Goal: Task Accomplishment & Management: Manage account settings

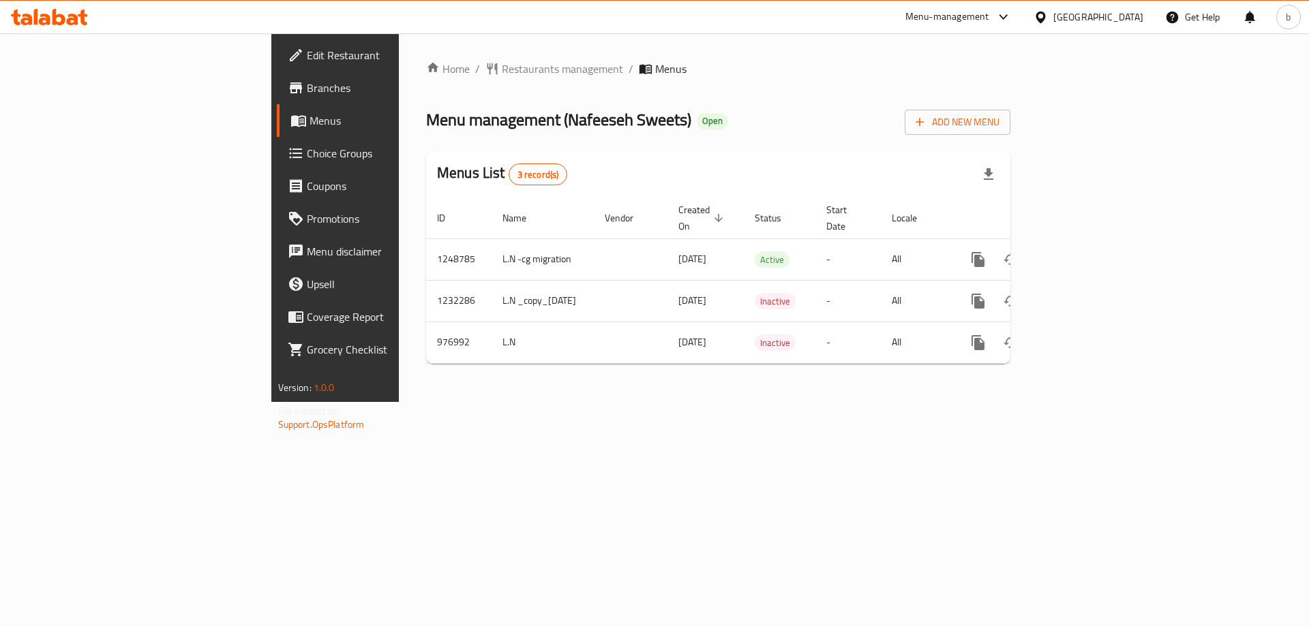
click at [82, 19] on icon at bounding box center [83, 18] width 10 height 16
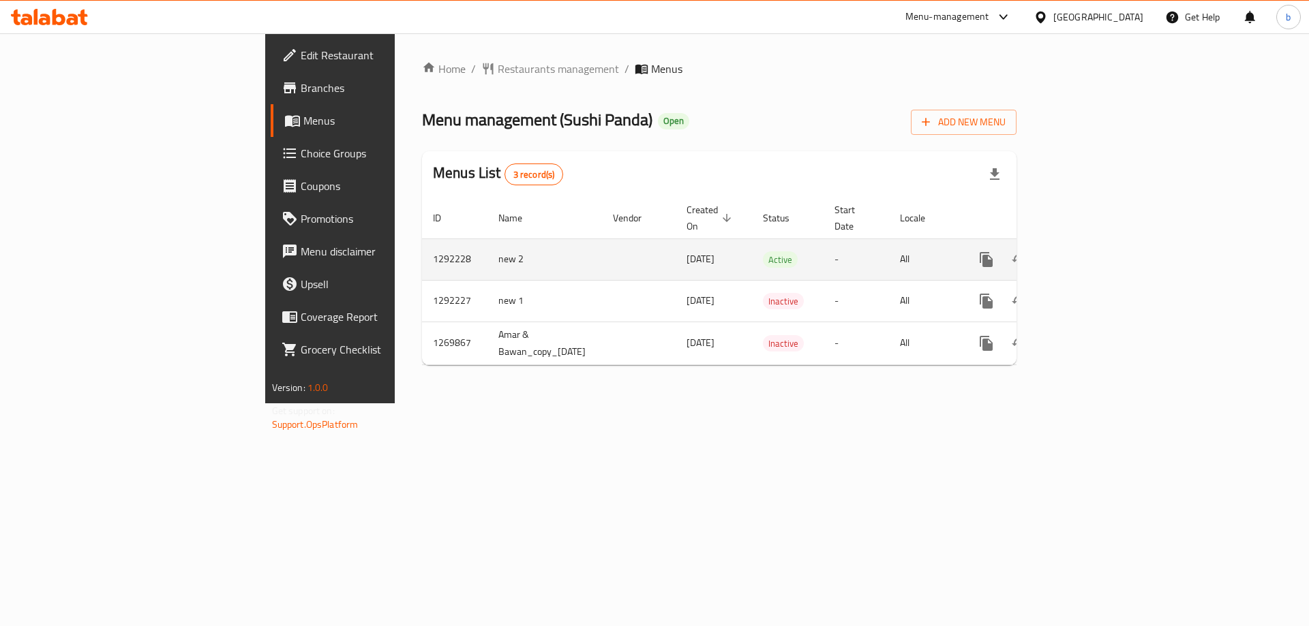
click at [1093, 252] on icon "enhanced table" at bounding box center [1084, 260] width 16 height 16
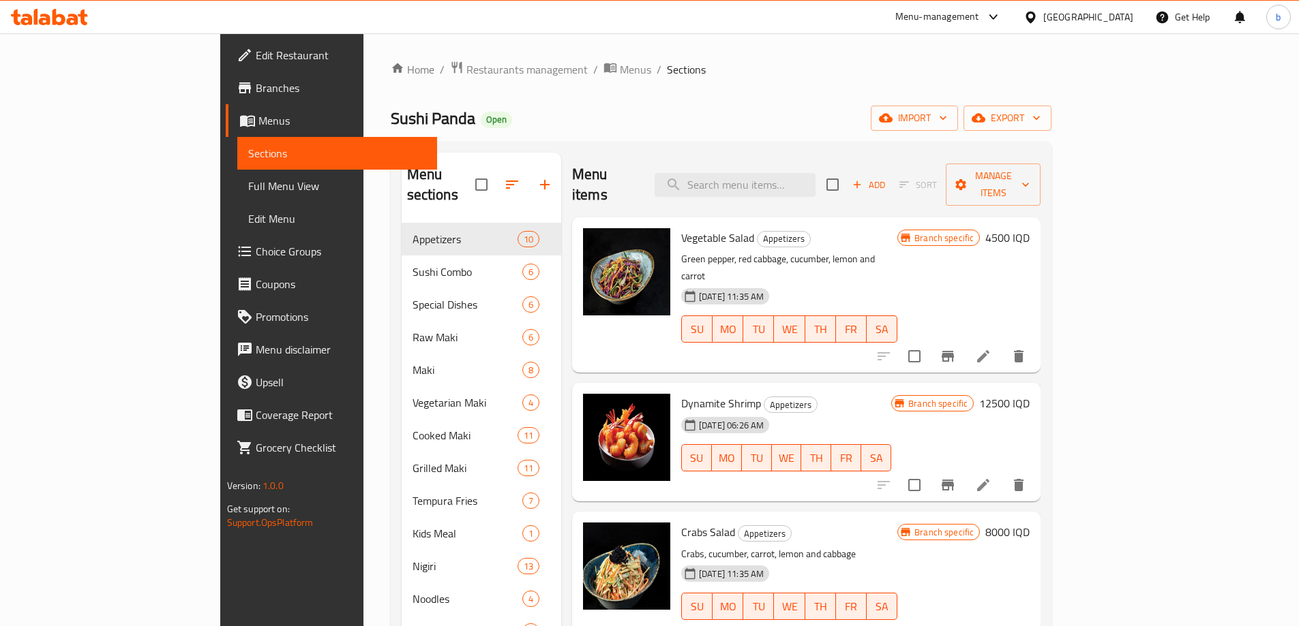
drag, startPoint x: 566, startPoint y: 100, endPoint x: 538, endPoint y: 116, distance: 32.6
click at [566, 100] on div "Home / Restaurants management / Menus / Sections Sushi Panda Open import export…" at bounding box center [721, 425] width 661 height 729
click at [1029, 177] on span "Manage items" at bounding box center [992, 185] width 73 height 34
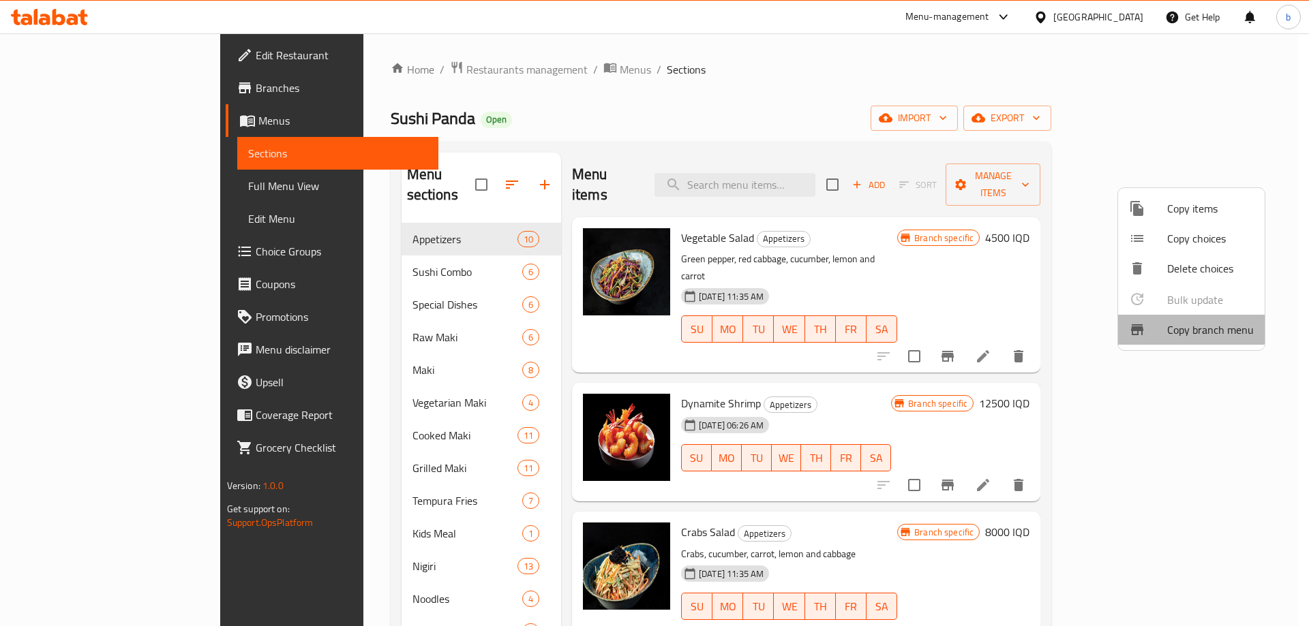
click at [1183, 329] on span "Copy branch menu" at bounding box center [1210, 330] width 87 height 16
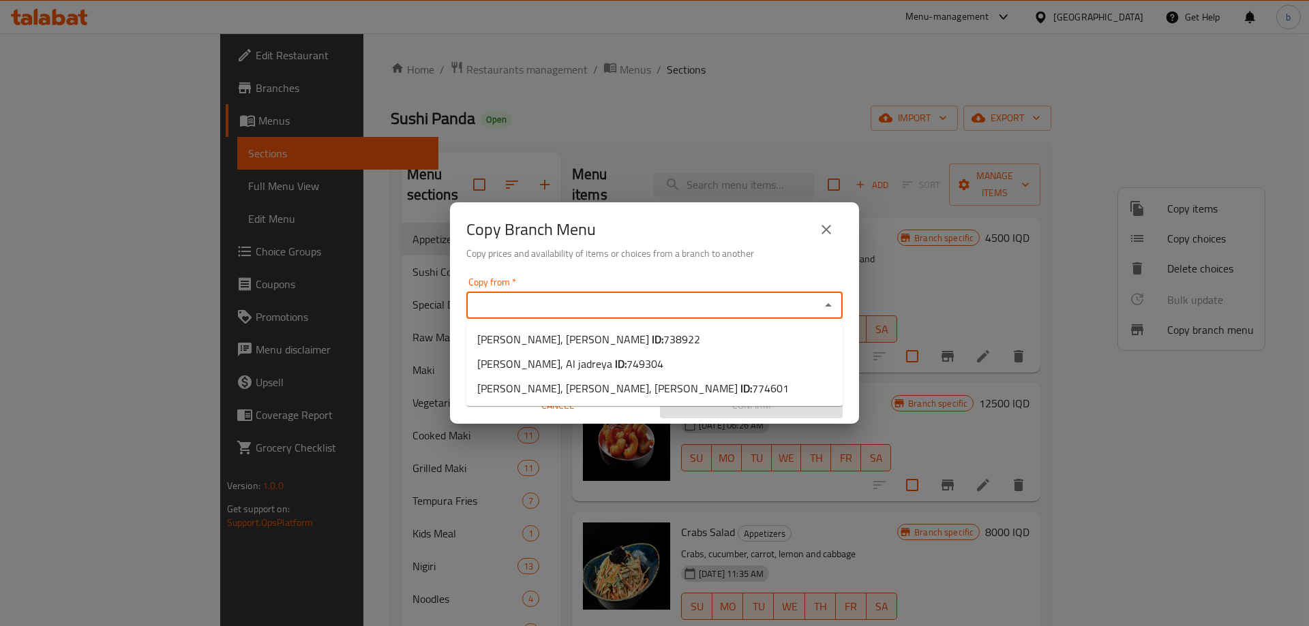
click at [594, 311] on input "Copy from   *" at bounding box center [643, 305] width 346 height 19
click at [630, 363] on span "749304" at bounding box center [644, 364] width 37 height 20
type input "[PERSON_NAME], Al jadreya"
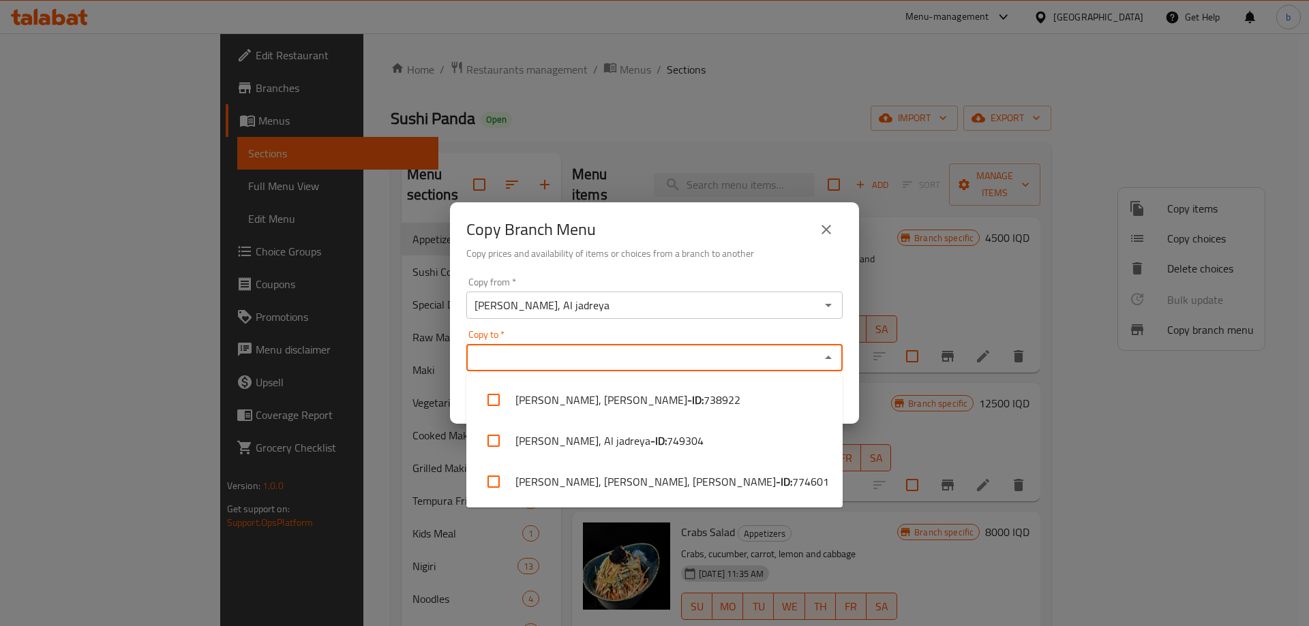
click at [654, 352] on input "Copy to   *" at bounding box center [643, 357] width 346 height 19
click at [624, 302] on input "[PERSON_NAME], Al jadreya" at bounding box center [643, 305] width 346 height 19
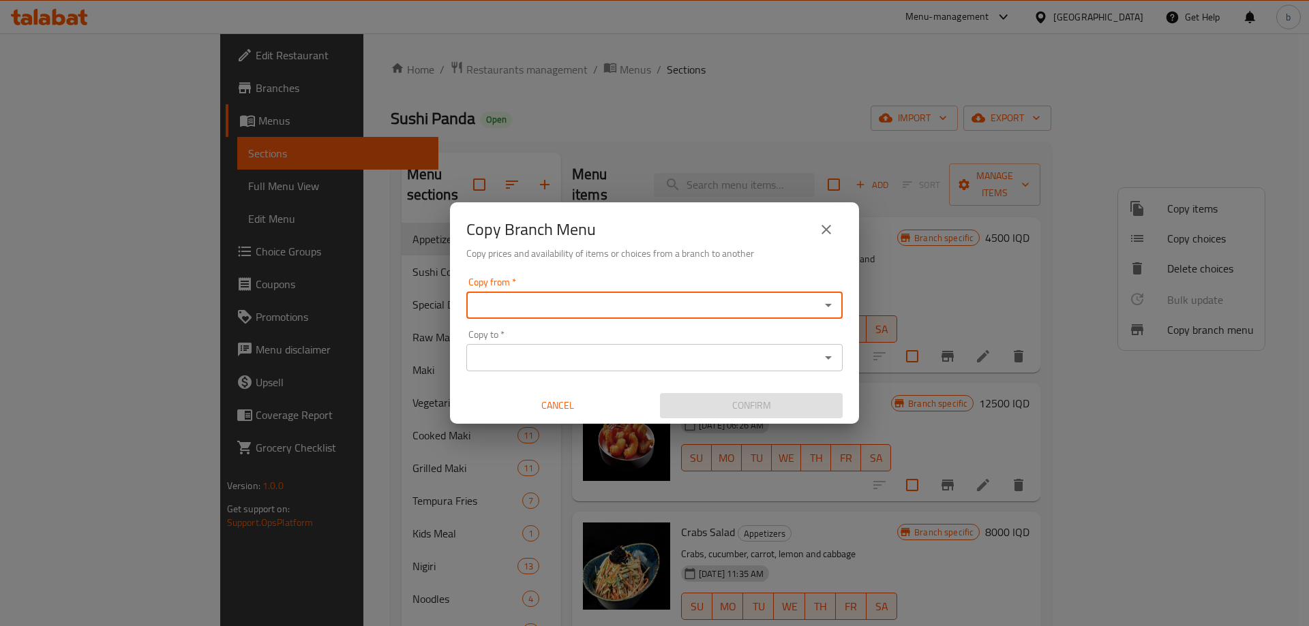
click at [651, 308] on input "Copy from   *" at bounding box center [643, 305] width 346 height 19
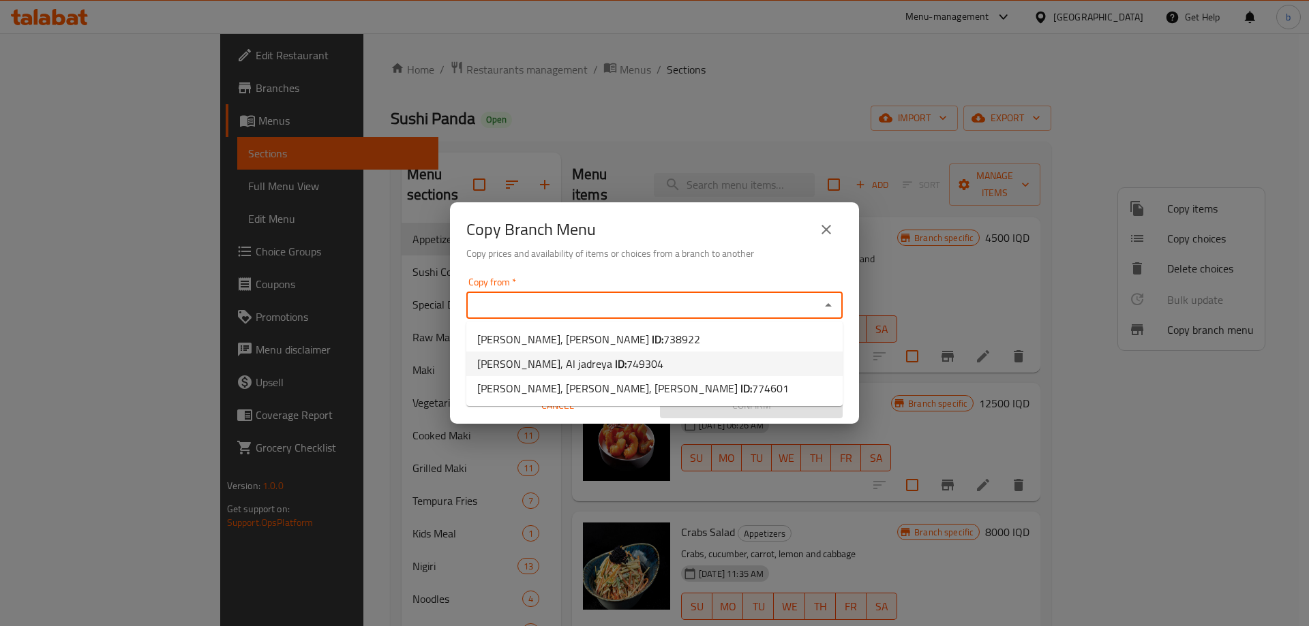
click at [645, 371] on li "[PERSON_NAME], Al jadreya ID: 749304" at bounding box center [654, 364] width 376 height 25
type input "[PERSON_NAME], Al jadreya"
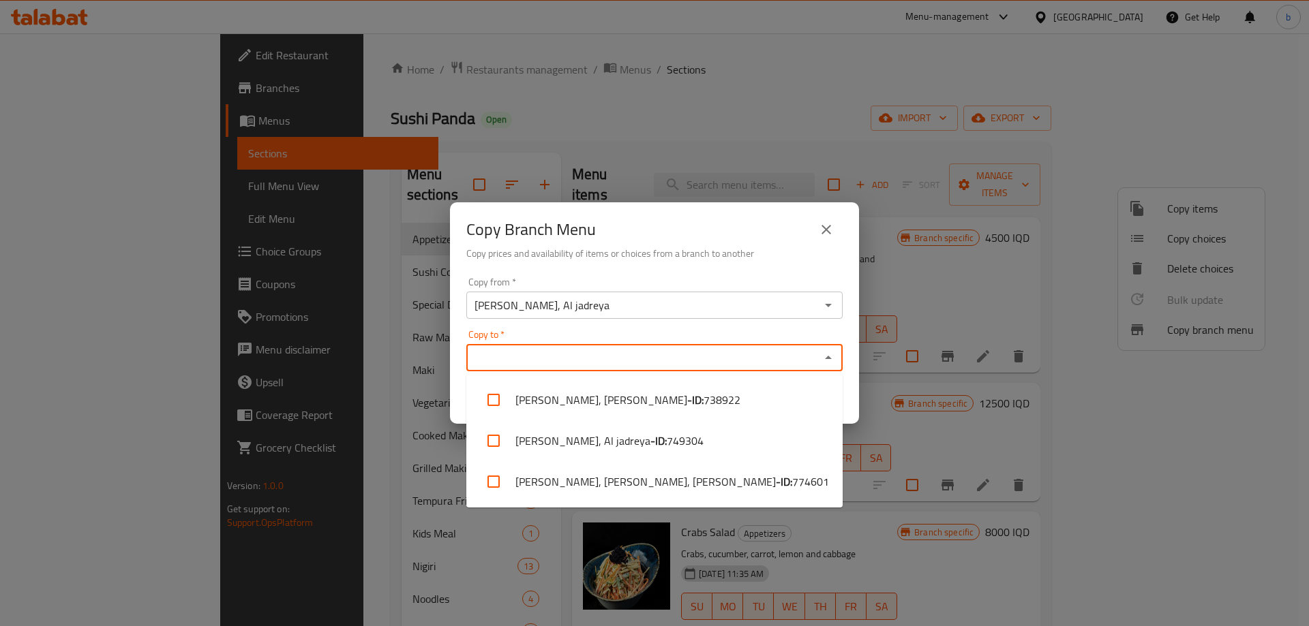
click at [645, 359] on input "Copy to   *" at bounding box center [643, 357] width 346 height 19
click at [614, 481] on li "[PERSON_NAME], [PERSON_NAME], [PERSON_NAME] - ID: 774601" at bounding box center [654, 481] width 376 height 41
checkbox input "true"
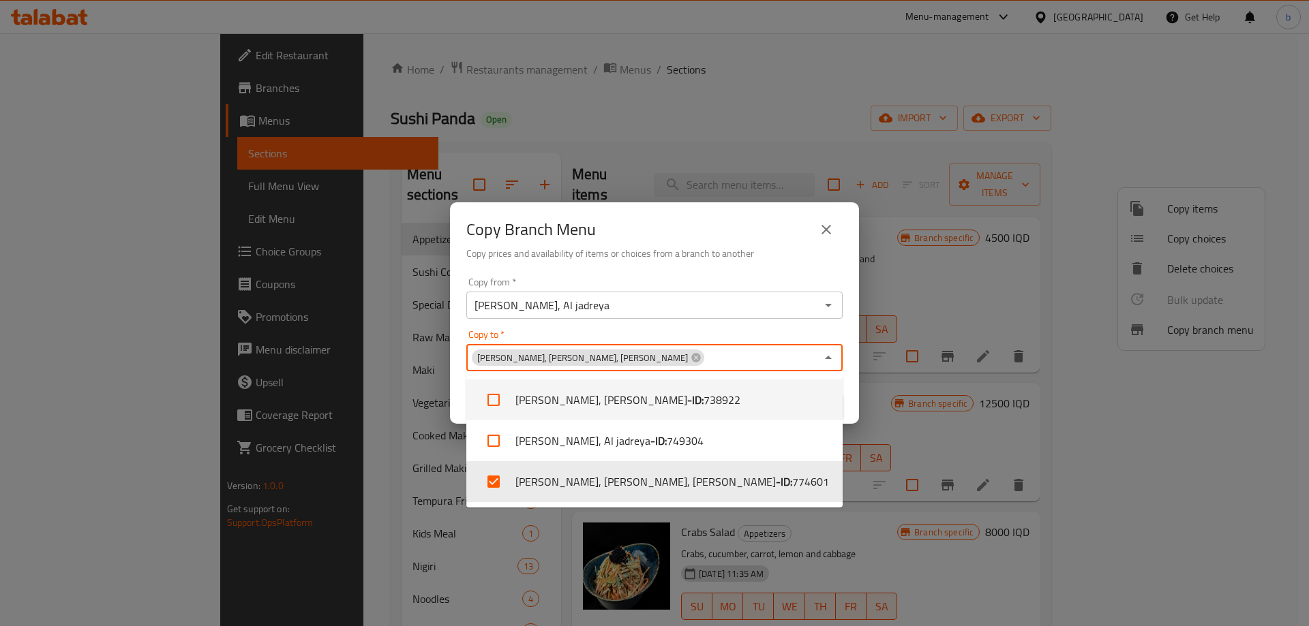
click at [694, 344] on div "Copy to   * [PERSON_NAME], Al dawoodi, Al dawoodi Copy to *" at bounding box center [654, 351] width 376 height 42
click at [817, 359] on div "[PERSON_NAME], [PERSON_NAME], Al dawoodi Copy to *" at bounding box center [654, 357] width 376 height 27
click at [834, 359] on icon "Close" at bounding box center [828, 358] width 16 height 16
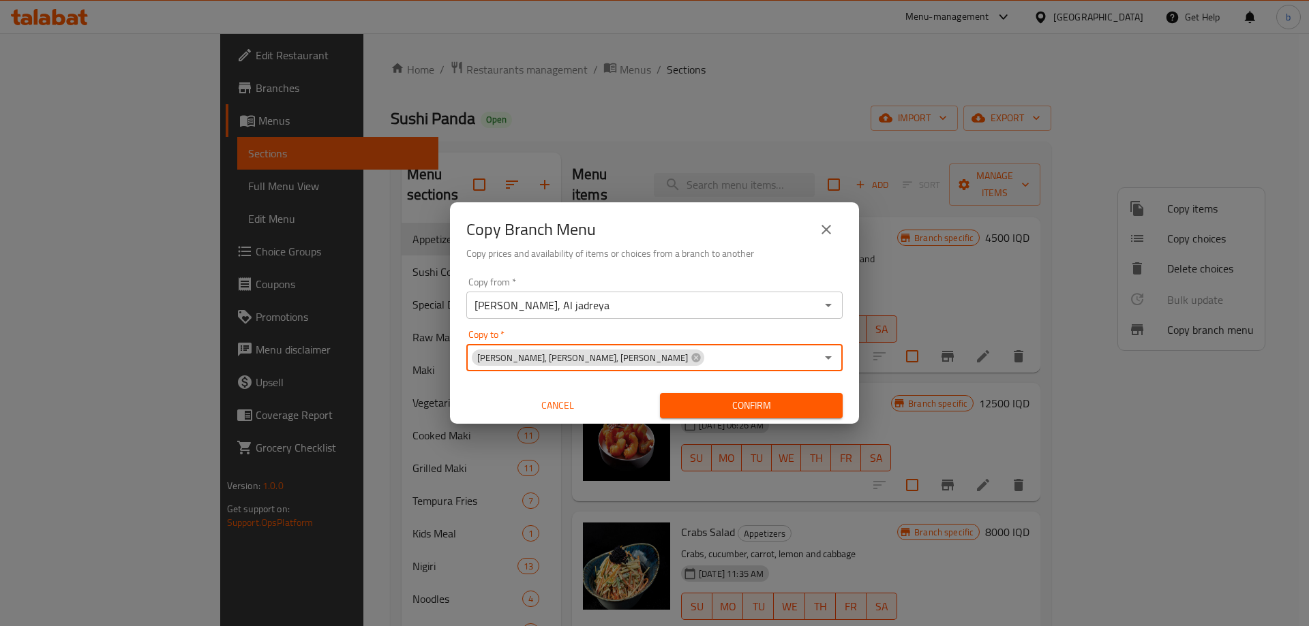
click at [739, 406] on span "Confirm" at bounding box center [751, 405] width 161 height 17
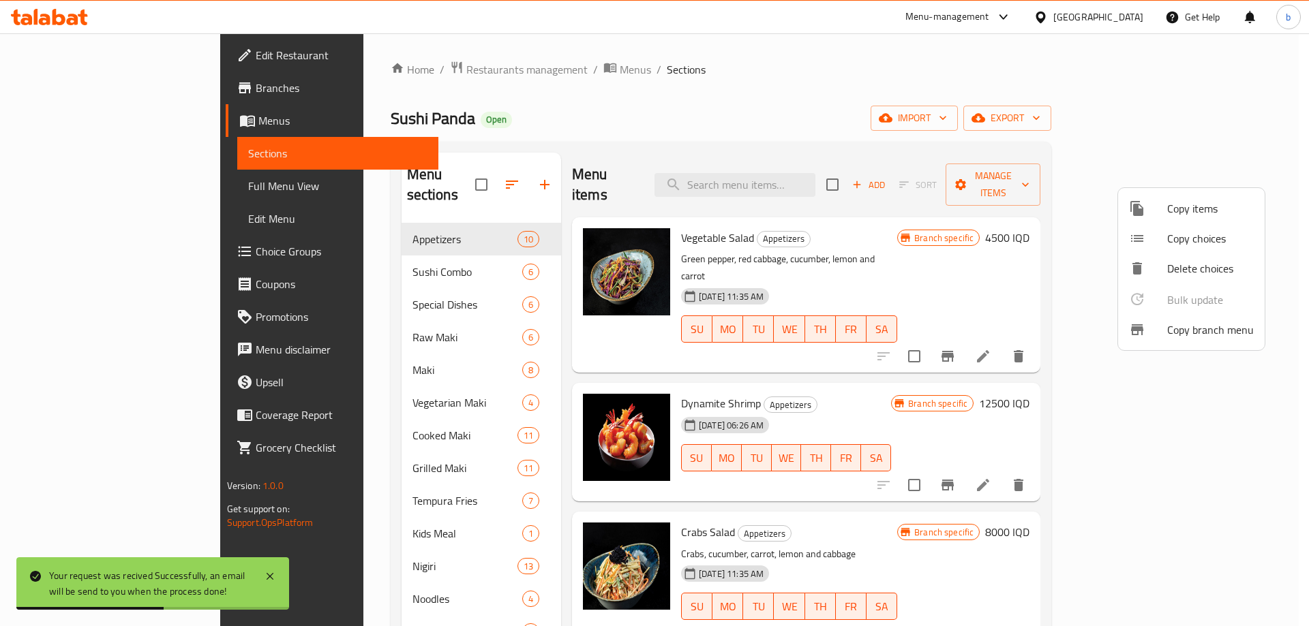
click at [125, 183] on div at bounding box center [654, 313] width 1309 height 626
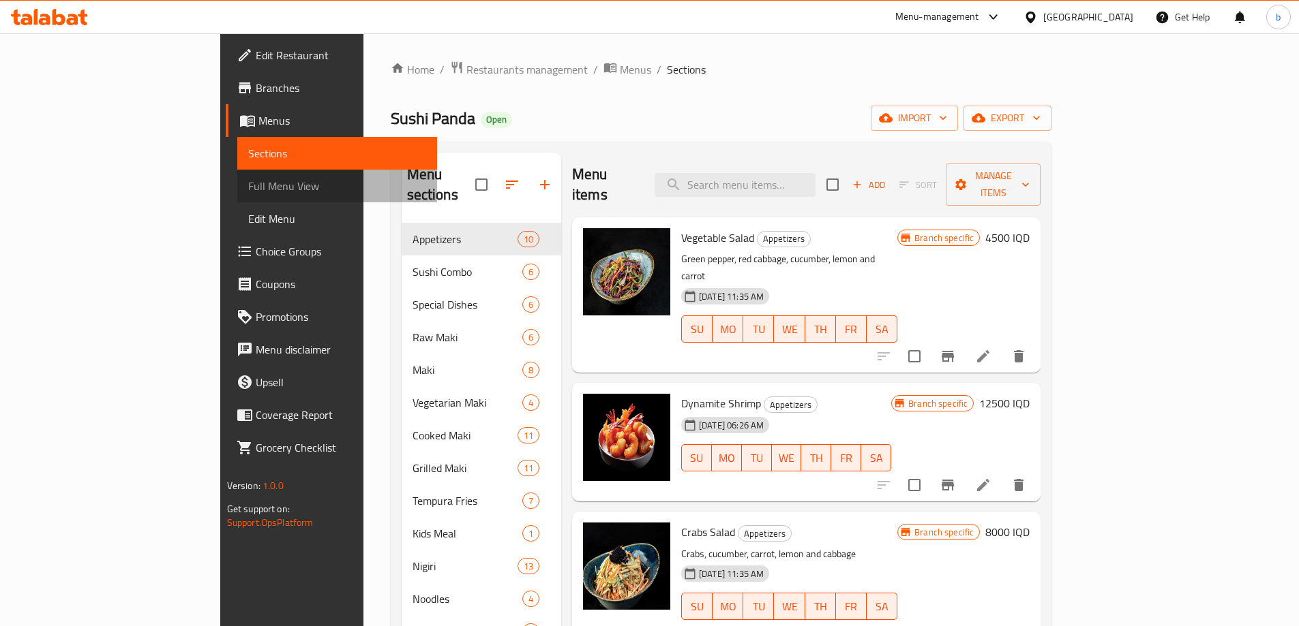
click at [248, 192] on span "Full Menu View" at bounding box center [337, 186] width 178 height 16
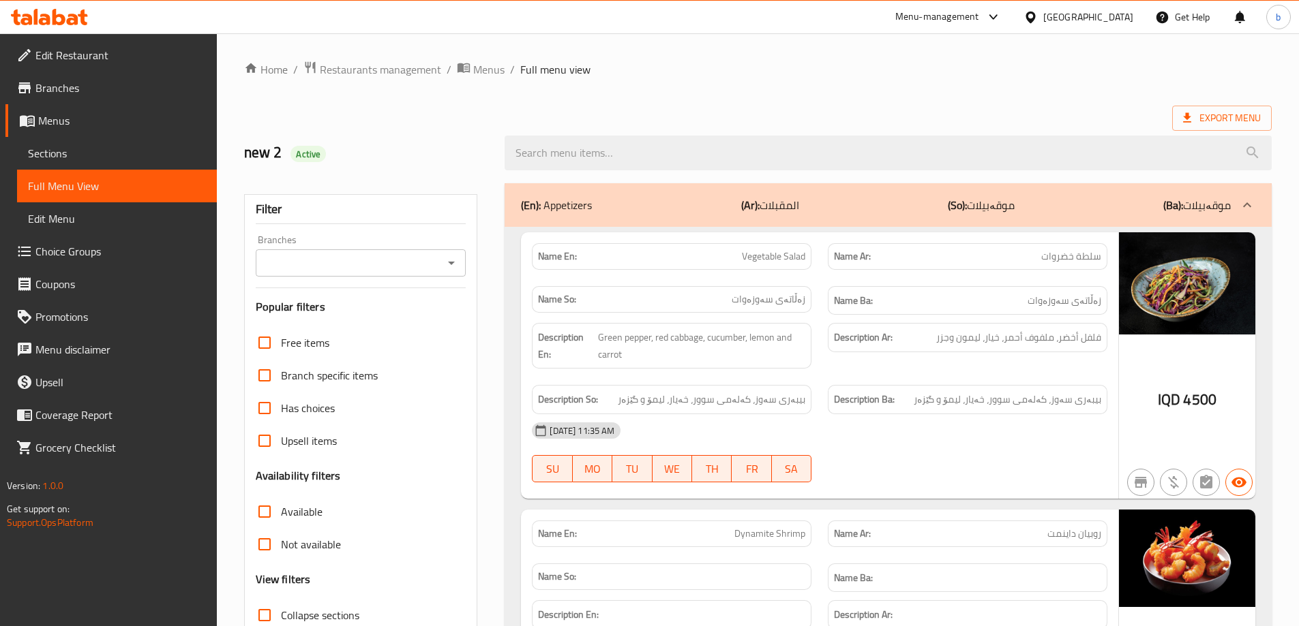
click at [449, 259] on icon "Open" at bounding box center [451, 263] width 16 height 16
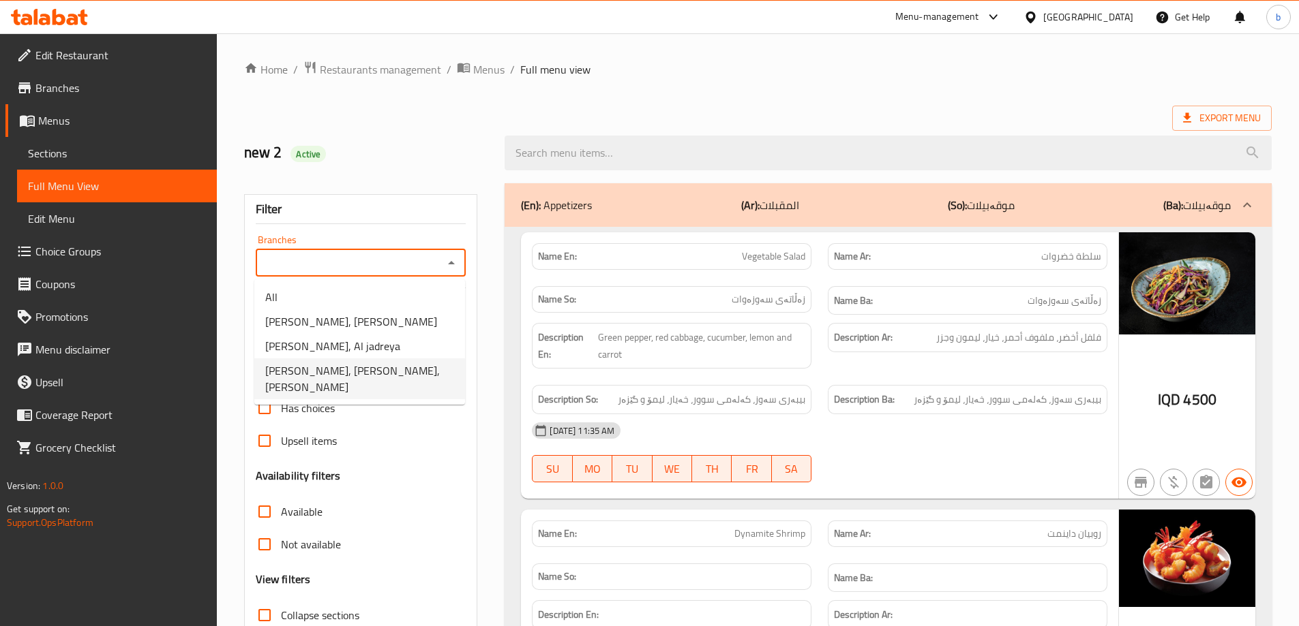
click at [405, 367] on span "[PERSON_NAME], [PERSON_NAME], [PERSON_NAME]" at bounding box center [359, 379] width 189 height 33
type input "[PERSON_NAME], [PERSON_NAME], [PERSON_NAME]"
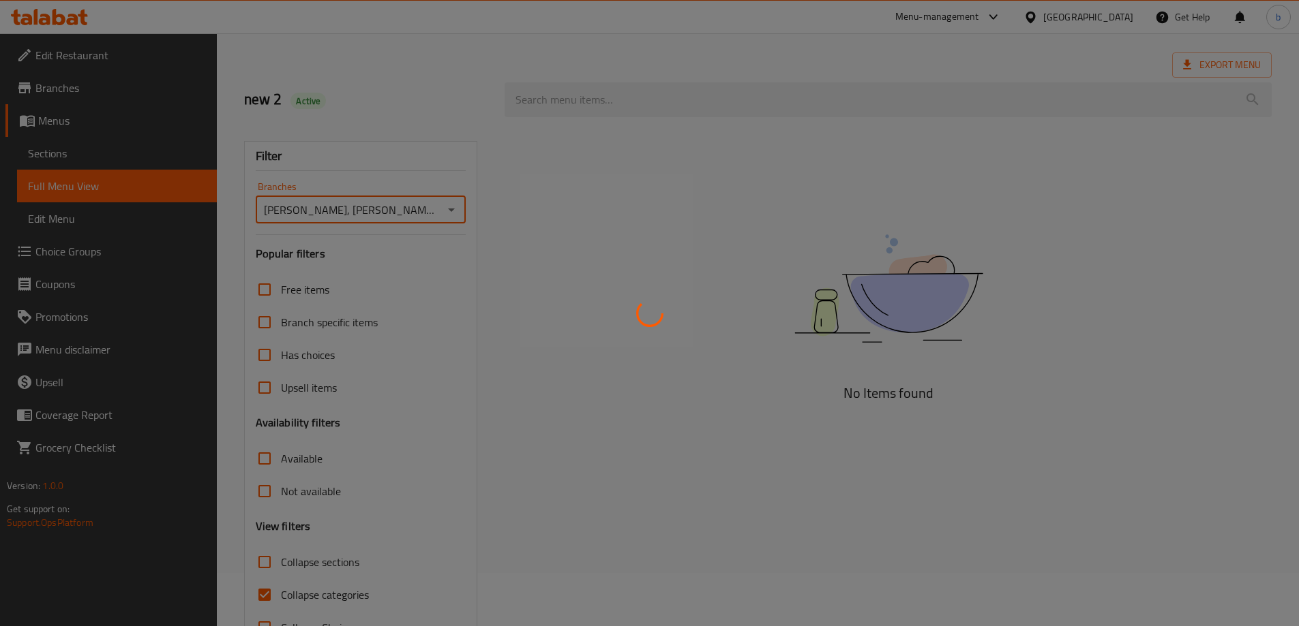
scroll to position [99, 0]
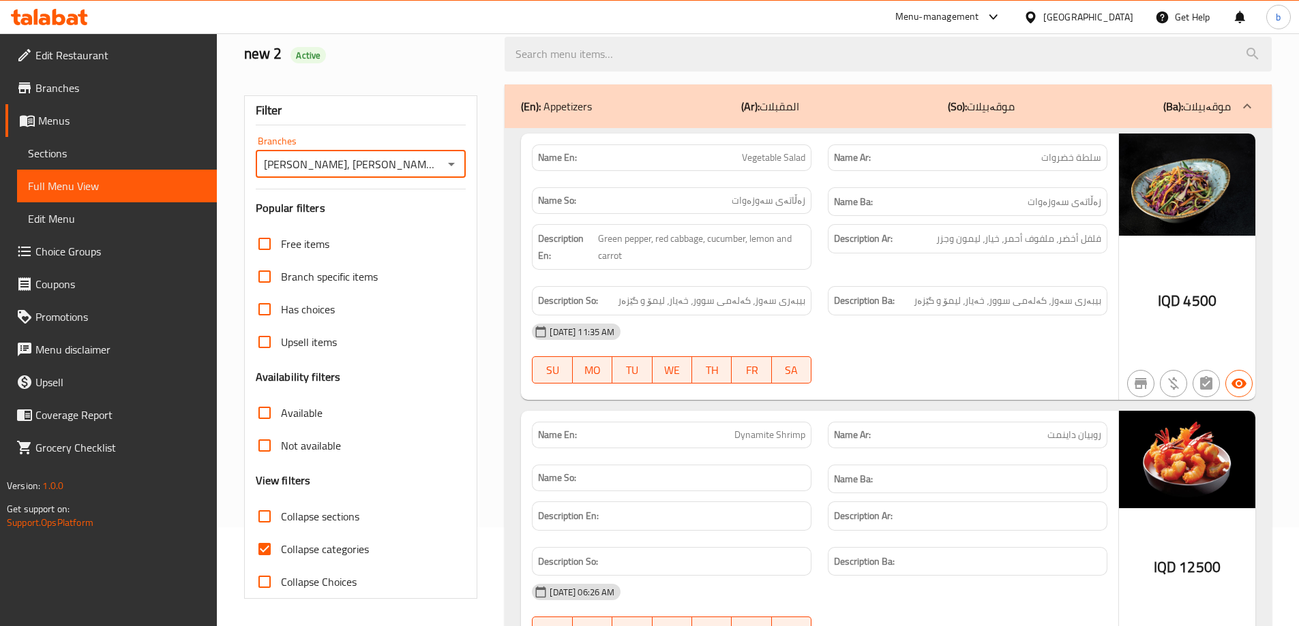
click at [269, 546] on input "Collapse categories" at bounding box center [264, 549] width 33 height 33
checkbox input "false"
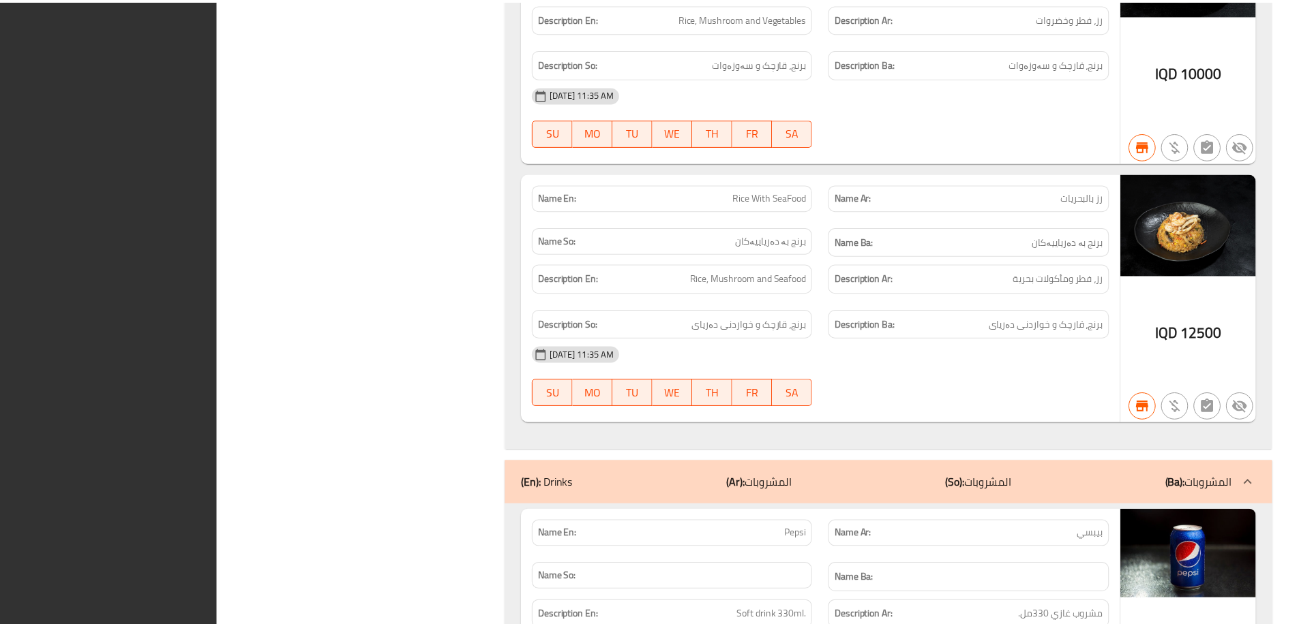
scroll to position [33715, 0]
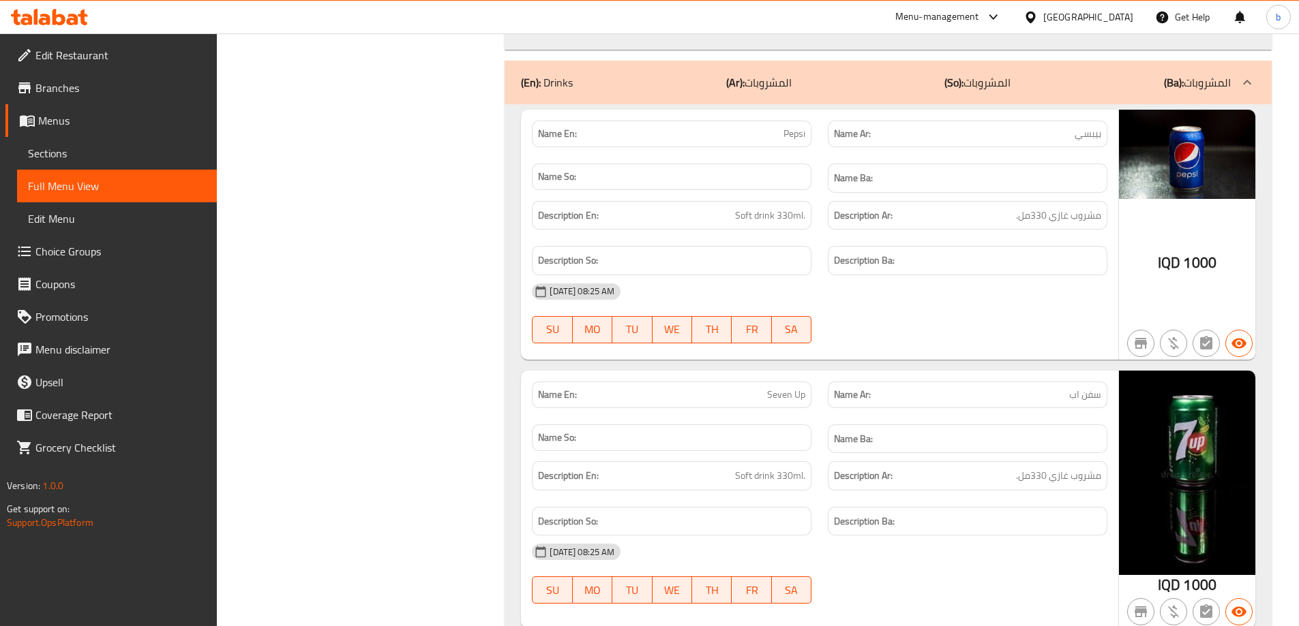
click at [104, 94] on span "Branches" at bounding box center [120, 88] width 170 height 16
